Goal: Task Accomplishment & Management: Manage account settings

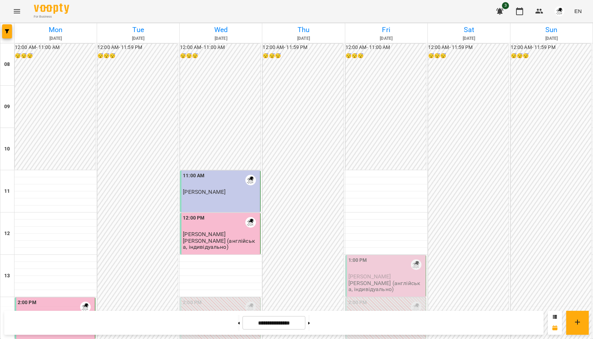
scroll to position [152, 0]
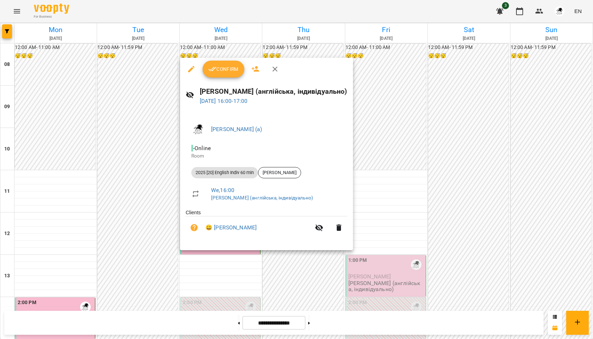
click at [232, 67] on span "Confirm" at bounding box center [223, 69] width 30 height 8
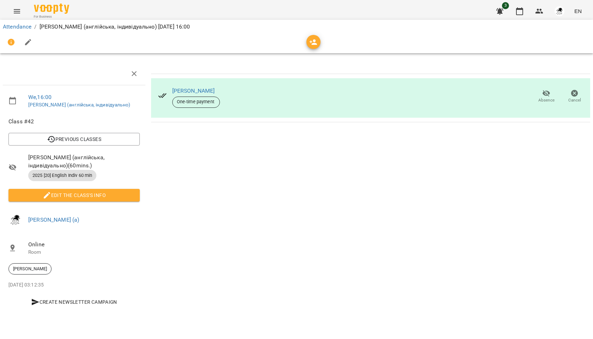
click at [574, 96] on icon "button" at bounding box center [574, 93] width 7 height 7
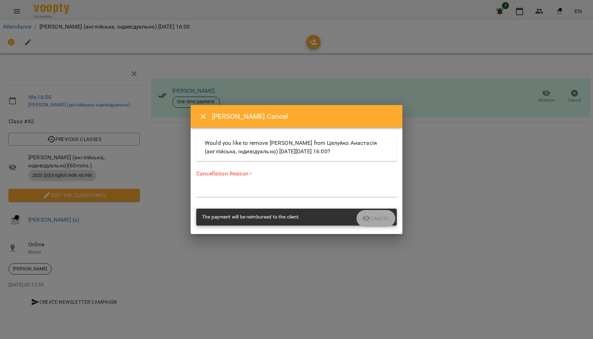
click at [205, 115] on icon "Close" at bounding box center [203, 117] width 8 height 8
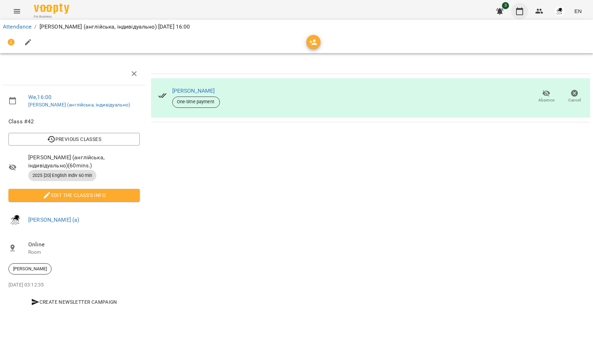
click at [524, 13] on icon "button" at bounding box center [519, 11] width 8 height 8
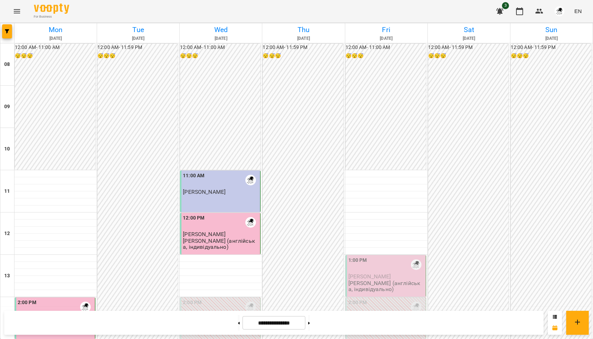
scroll to position [217, 0]
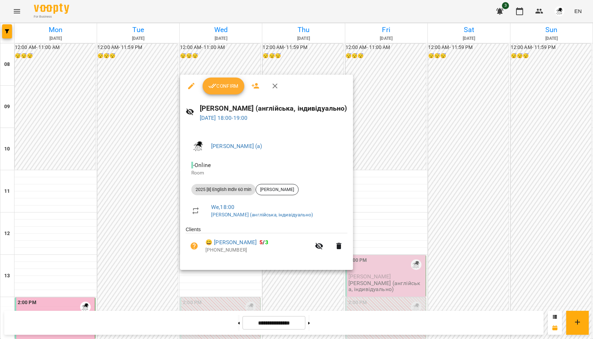
click at [223, 83] on span "Confirm" at bounding box center [223, 86] width 30 height 8
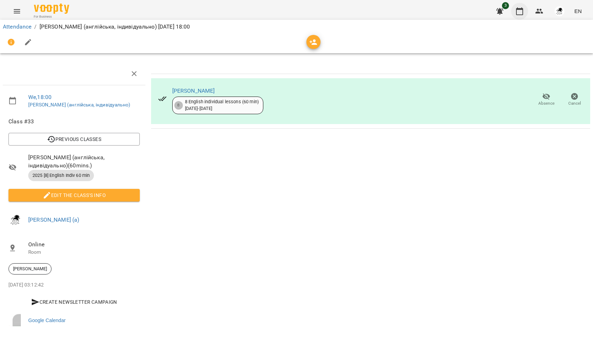
click at [516, 14] on icon "button" at bounding box center [519, 11] width 8 height 8
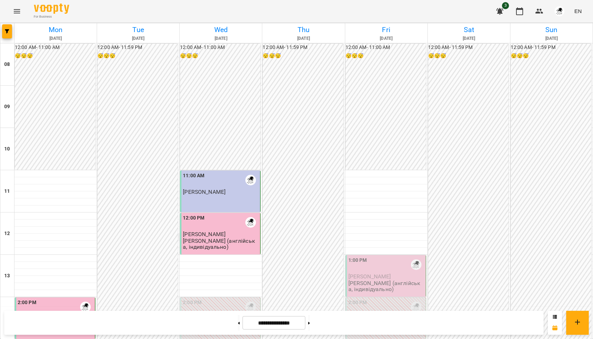
scroll to position [192, 0]
